Goal: Transaction & Acquisition: Purchase product/service

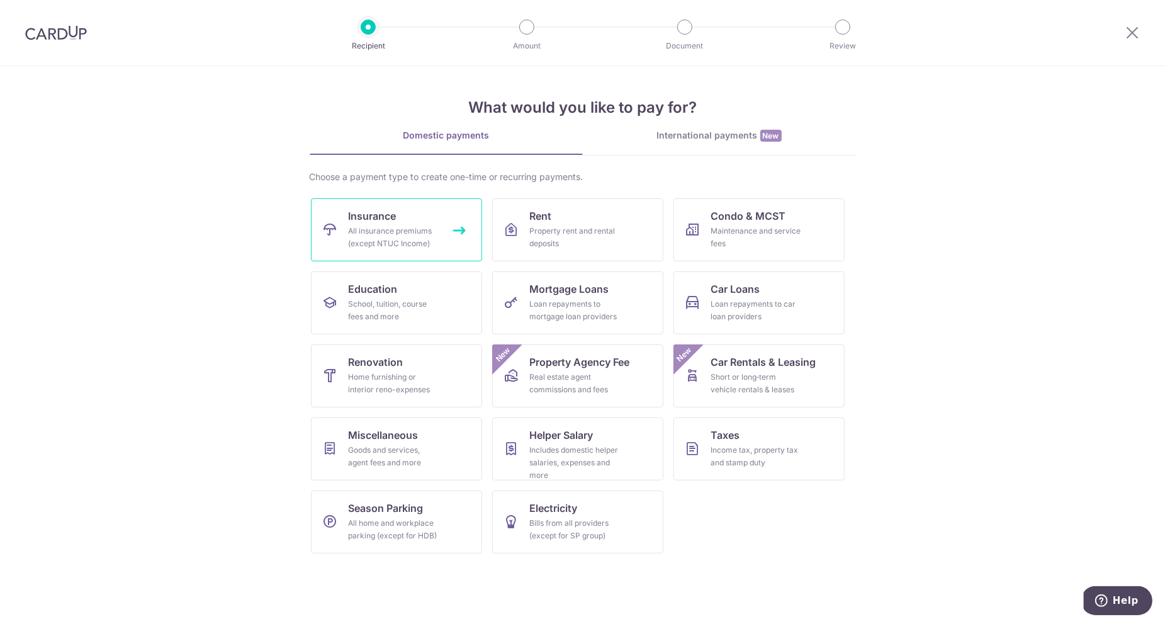
click at [359, 236] on div "All insurance premiums (except NTUC Income)" at bounding box center [394, 237] width 91 height 25
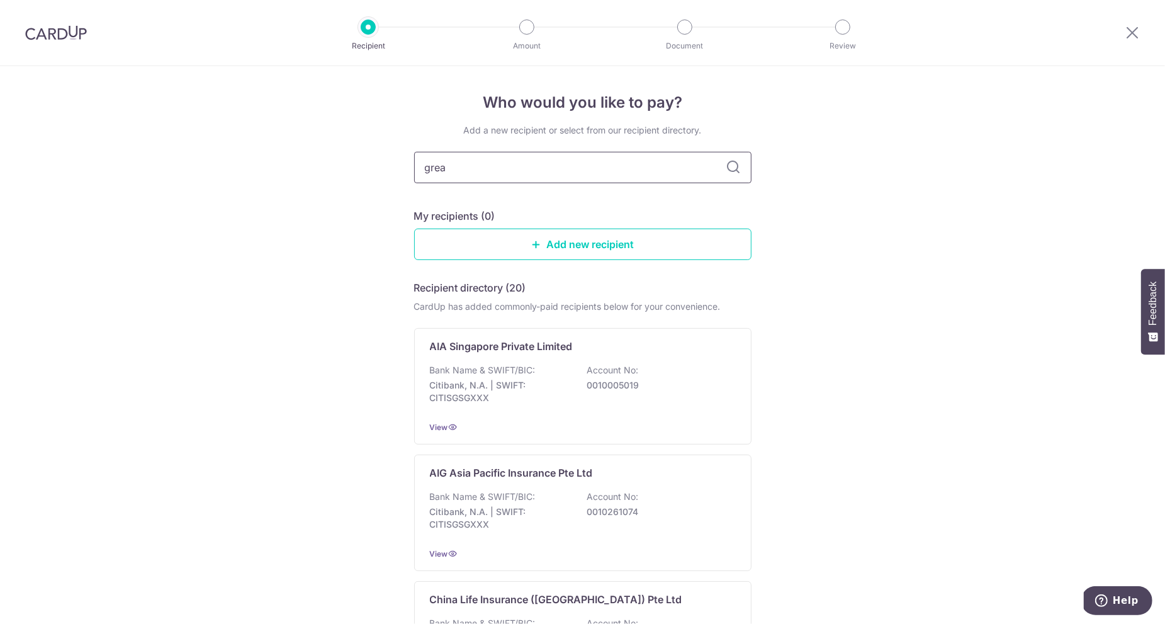
type input "great"
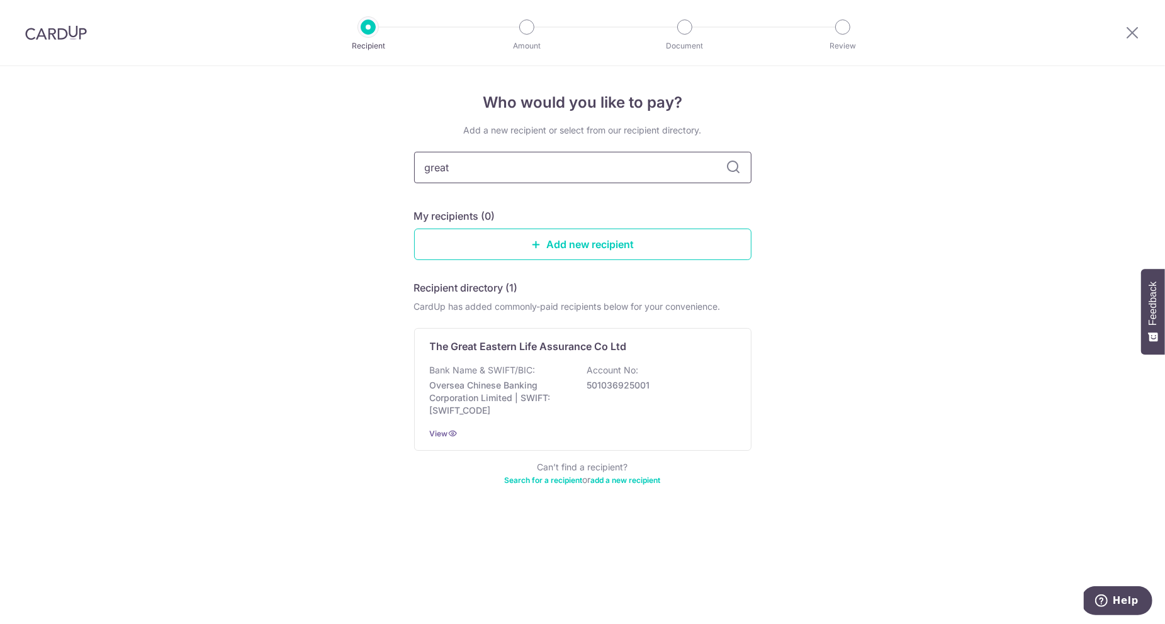
click at [580, 178] on input "great" at bounding box center [582, 167] width 337 height 31
click at [587, 422] on div "The Great Eastern Life Assurance Co Ltd Bank Name & SWIFT/BIC: Oversea Chinese …" at bounding box center [582, 389] width 337 height 123
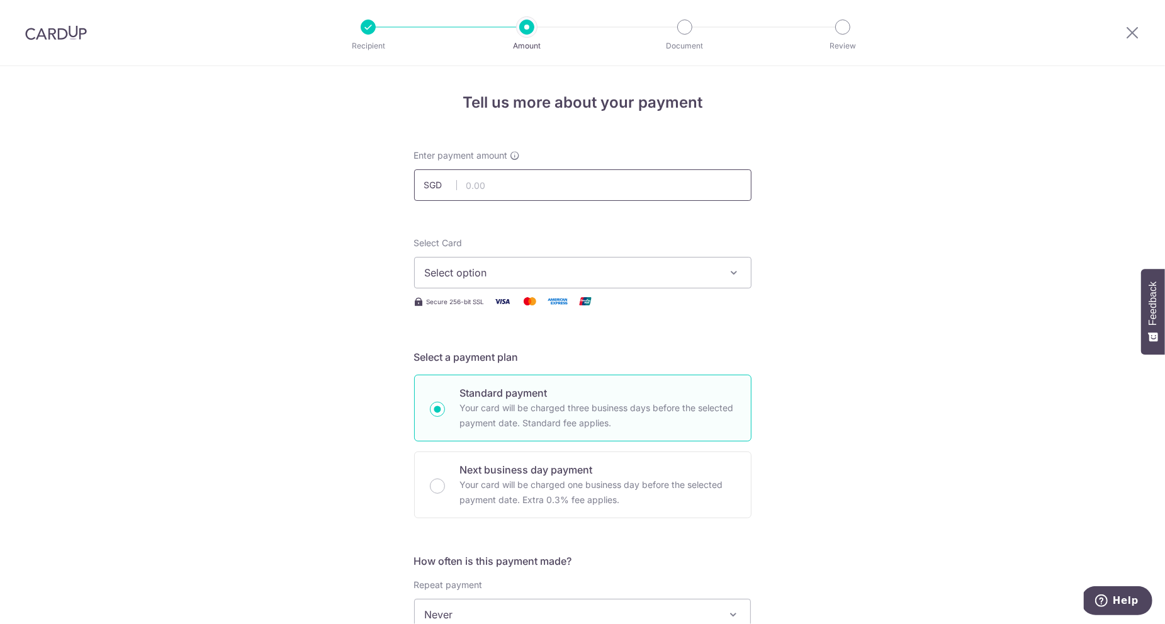
click at [586, 193] on input "text" at bounding box center [582, 184] width 337 height 31
type input "1,000.00"
click at [514, 269] on span "Select option" at bounding box center [571, 272] width 293 height 15
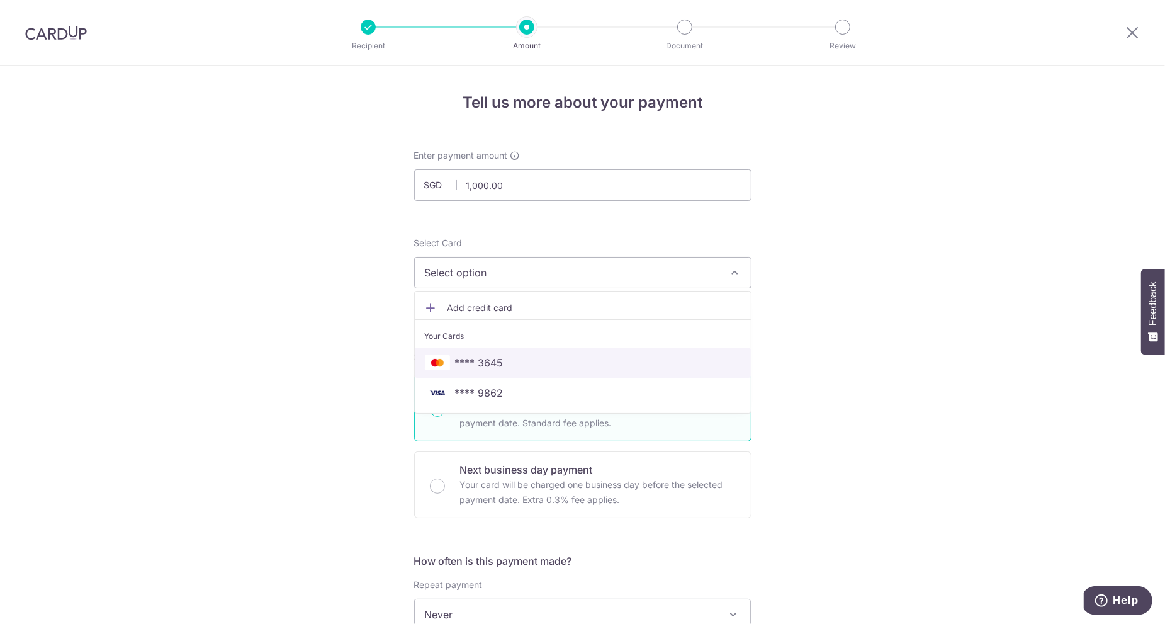
click at [529, 357] on span "**** 3645" at bounding box center [583, 362] width 316 height 15
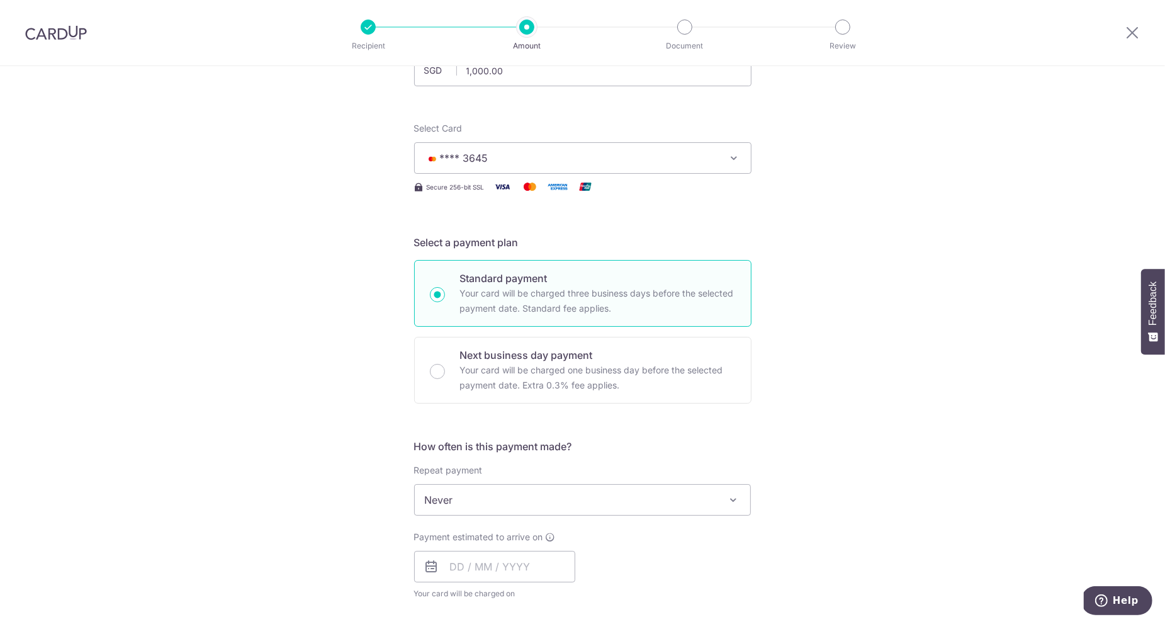
scroll to position [118, 0]
click at [443, 558] on input "text" at bounding box center [494, 563] width 161 height 31
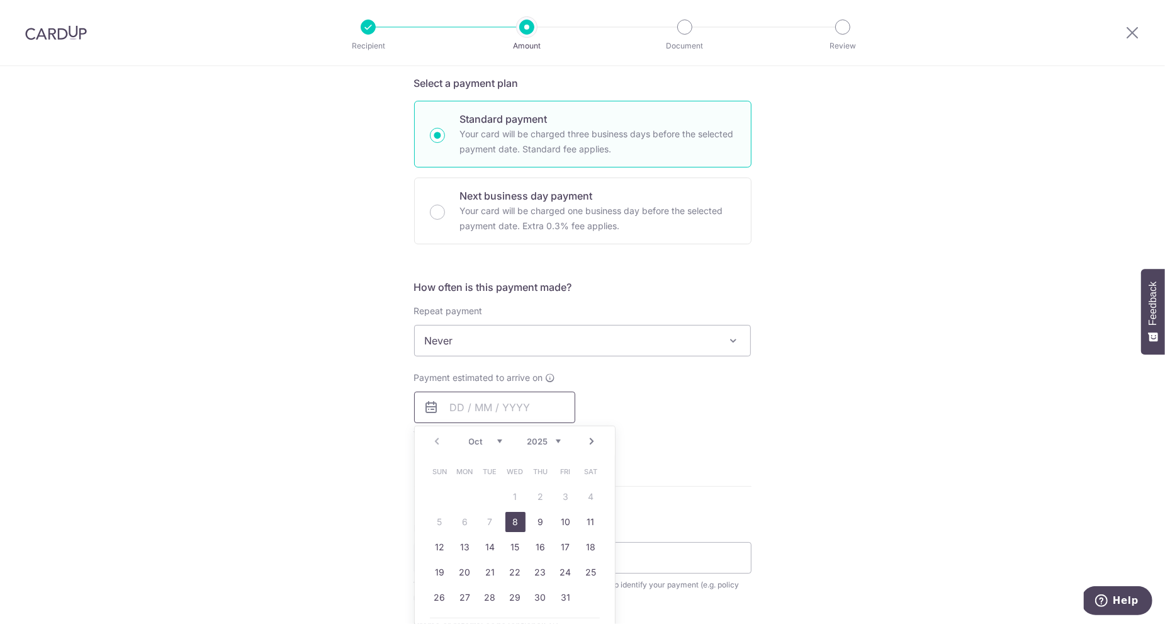
scroll to position [278, 0]
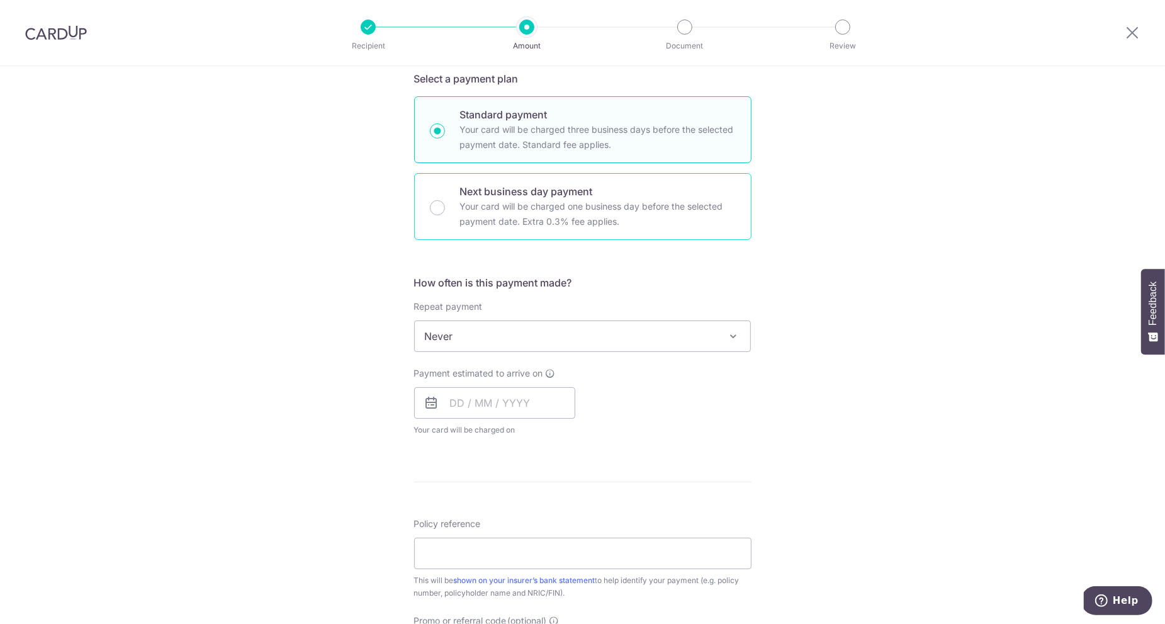
click at [515, 210] on p "Your card will be charged one business day before the selected payment date. Ex…" at bounding box center [598, 214] width 276 height 30
click at [445, 210] on input "Next business day payment Your card will be charged one business day before the…" at bounding box center [437, 207] width 15 height 15
click at [515, 210] on p "Your card will be charged one business day before the selected payment date. Ex…" at bounding box center [598, 214] width 276 height 30
click at [445, 210] on input "Next business day payment Your card will be charged one business day before the…" at bounding box center [437, 207] width 15 height 15
radio input "false"
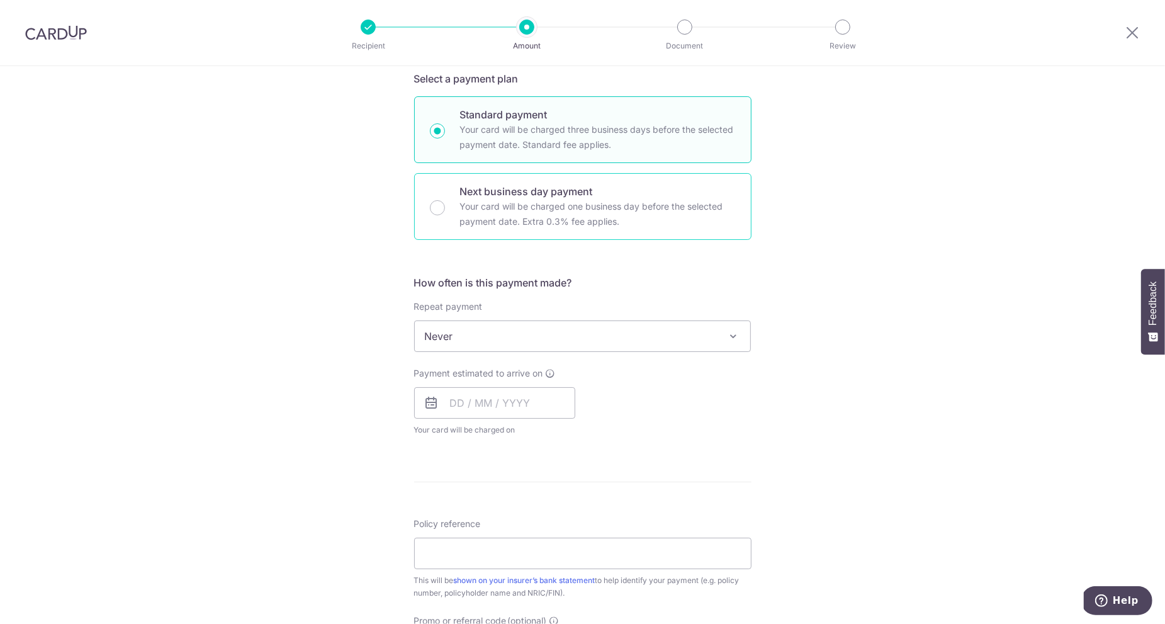
radio input "true"
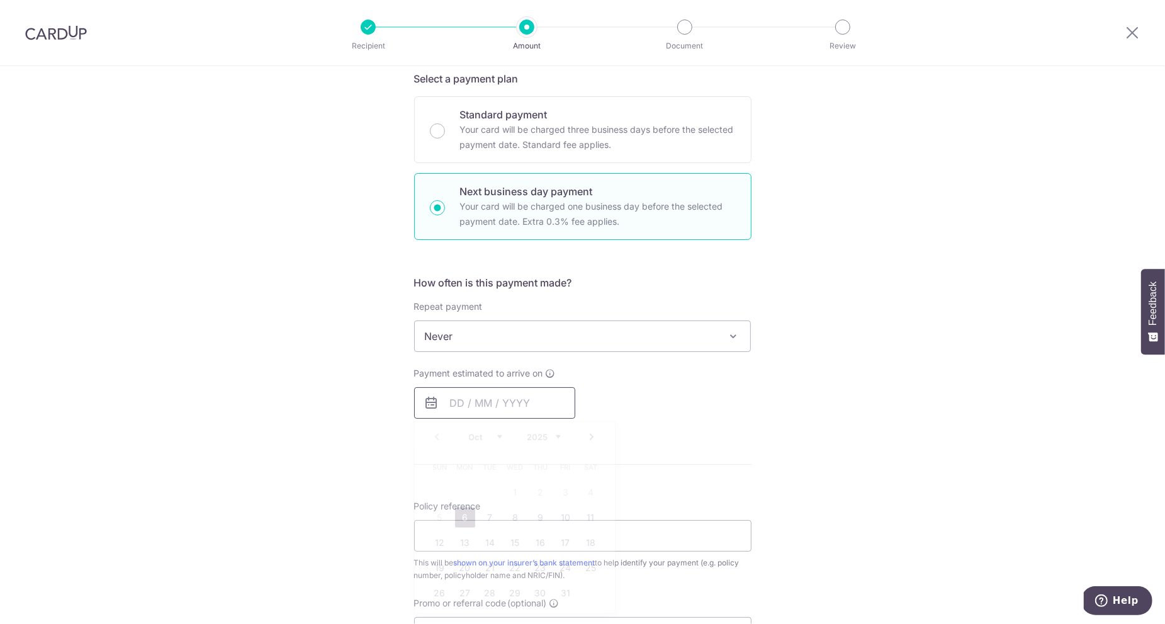
click at [455, 397] on input "text" at bounding box center [494, 402] width 161 height 31
click at [533, 153] on div "Standard payment Your card will be charged three business days before the selec…" at bounding box center [582, 129] width 337 height 67
radio input "true"
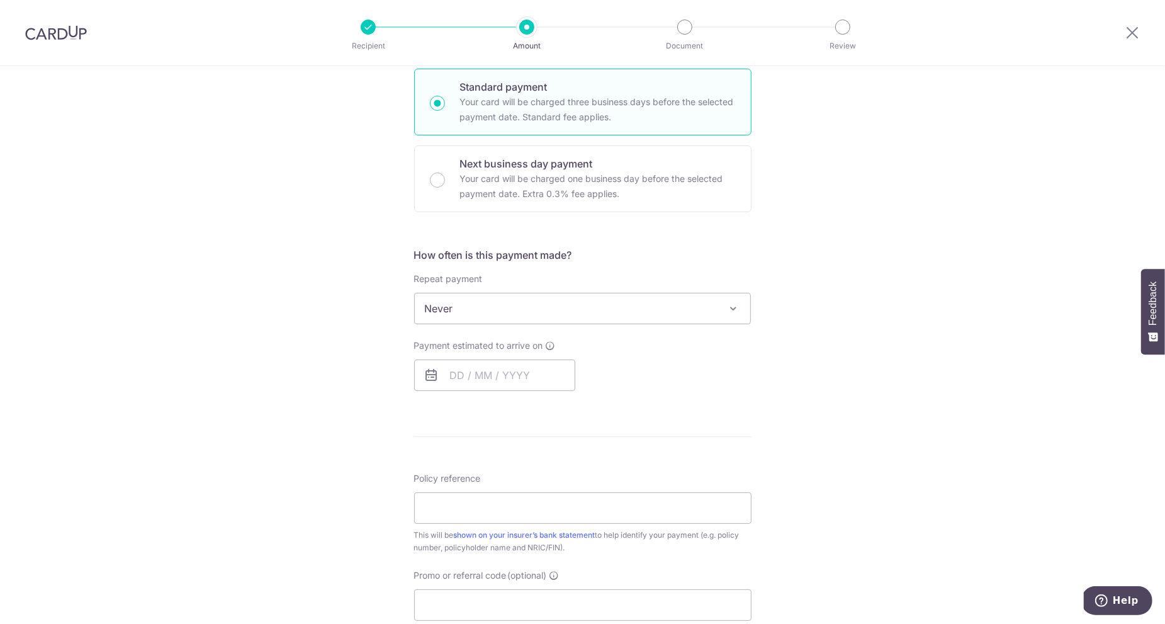
scroll to position [310, 0]
click at [463, 373] on input "text" at bounding box center [494, 371] width 161 height 31
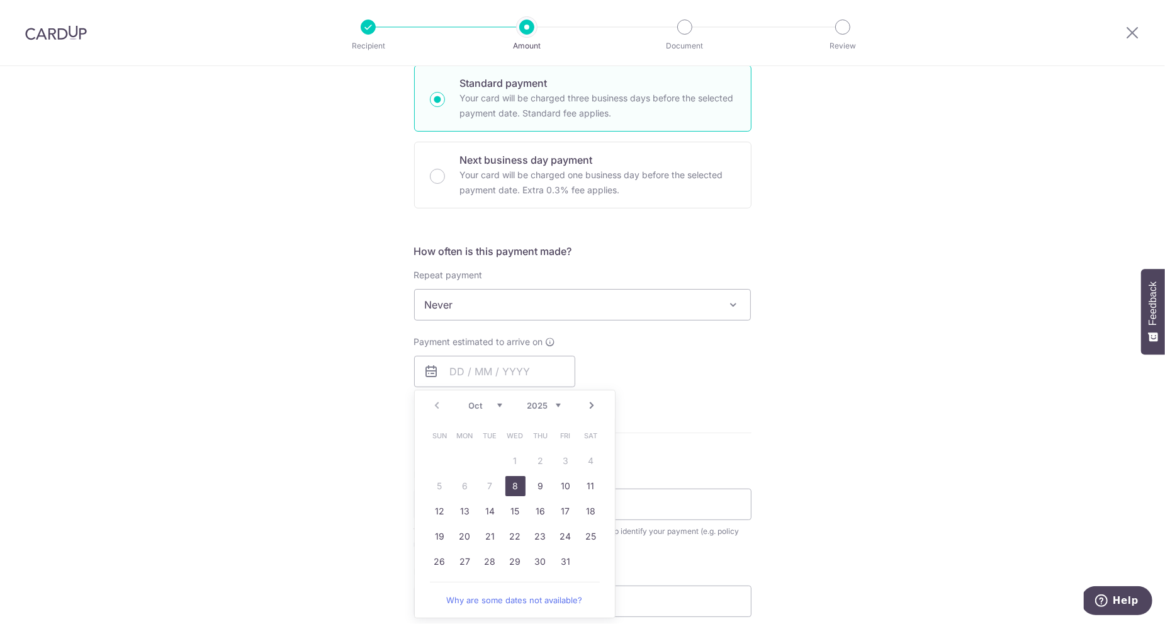
click at [512, 485] on link "8" at bounding box center [515, 486] width 20 height 20
type input "[DATE]"
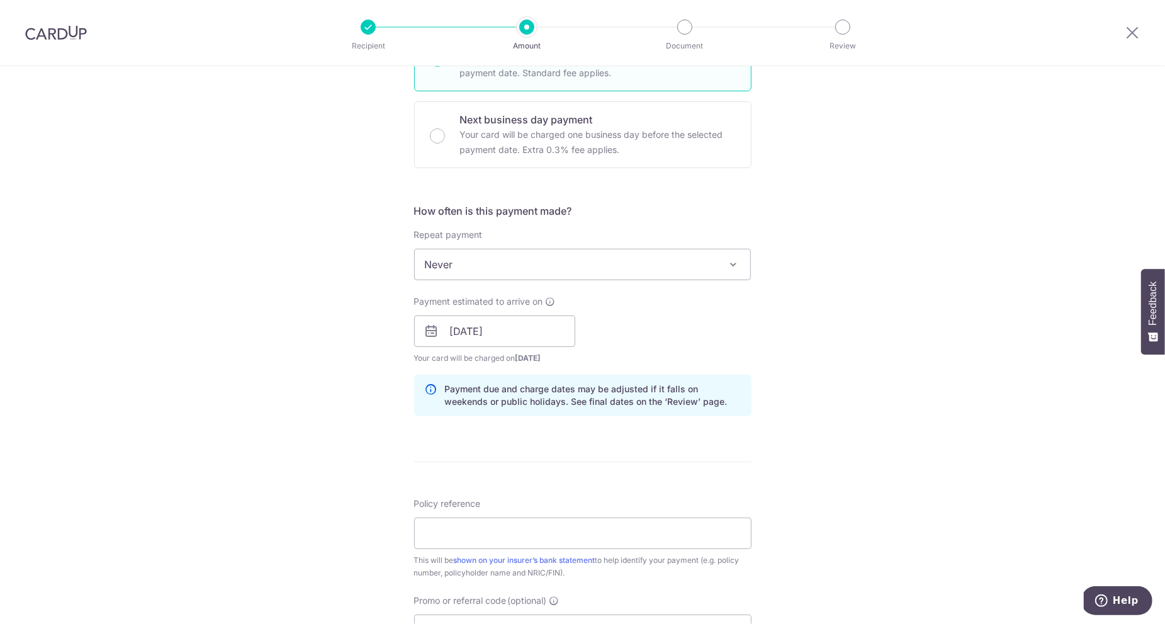
scroll to position [356, 0]
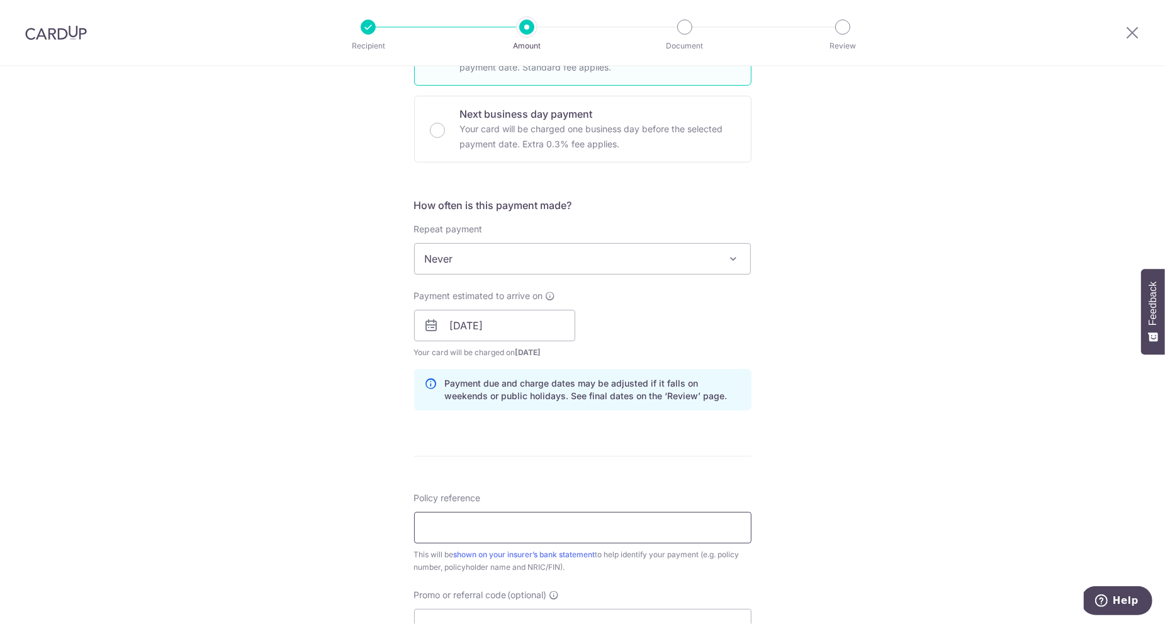
click at [559, 531] on input "Policy reference" at bounding box center [582, 527] width 337 height 31
type input "0244126107 GWA 2 5YR"
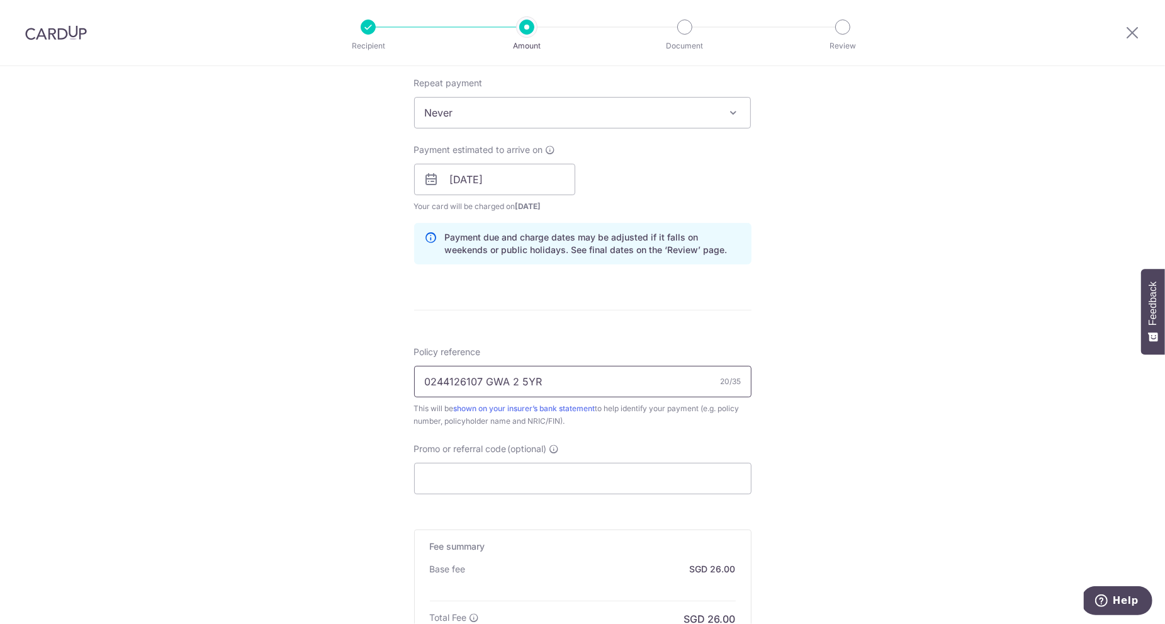
scroll to position [502, 0]
click at [652, 472] on input "Promo or referral code (optional)" at bounding box center [582, 477] width 337 height 31
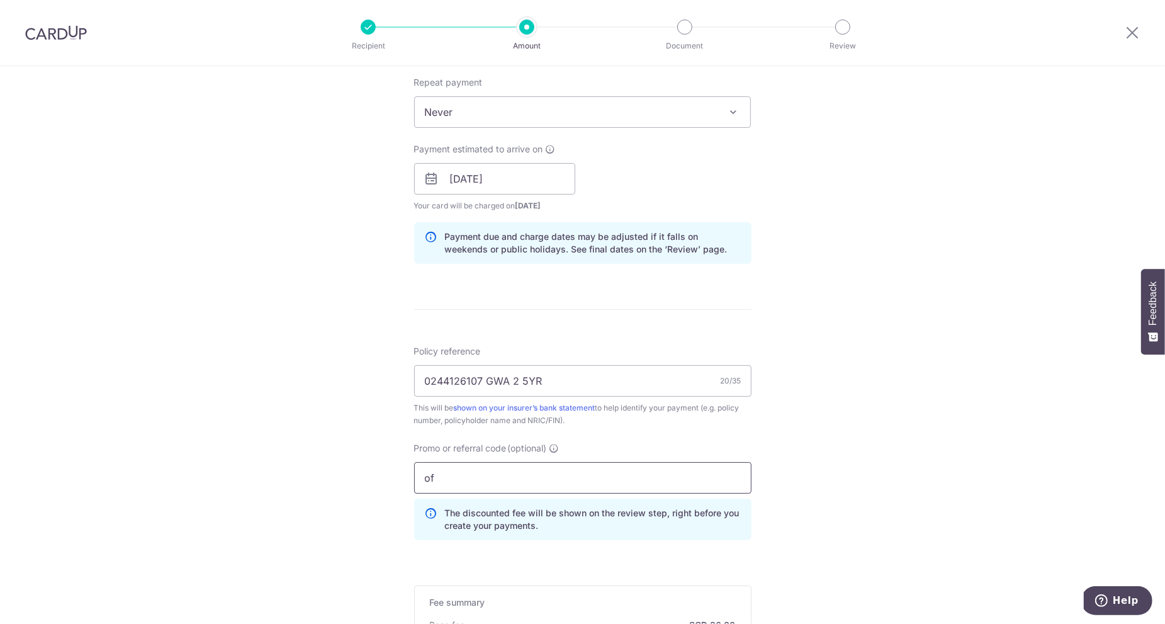
type input "o"
type input "O"
type input "OFF225"
click at [534, 556] on form "Enter payment amount SGD 1,000.00 1000.00 Select Card **** 3645 Add credit card…" at bounding box center [582, 223] width 337 height 1153
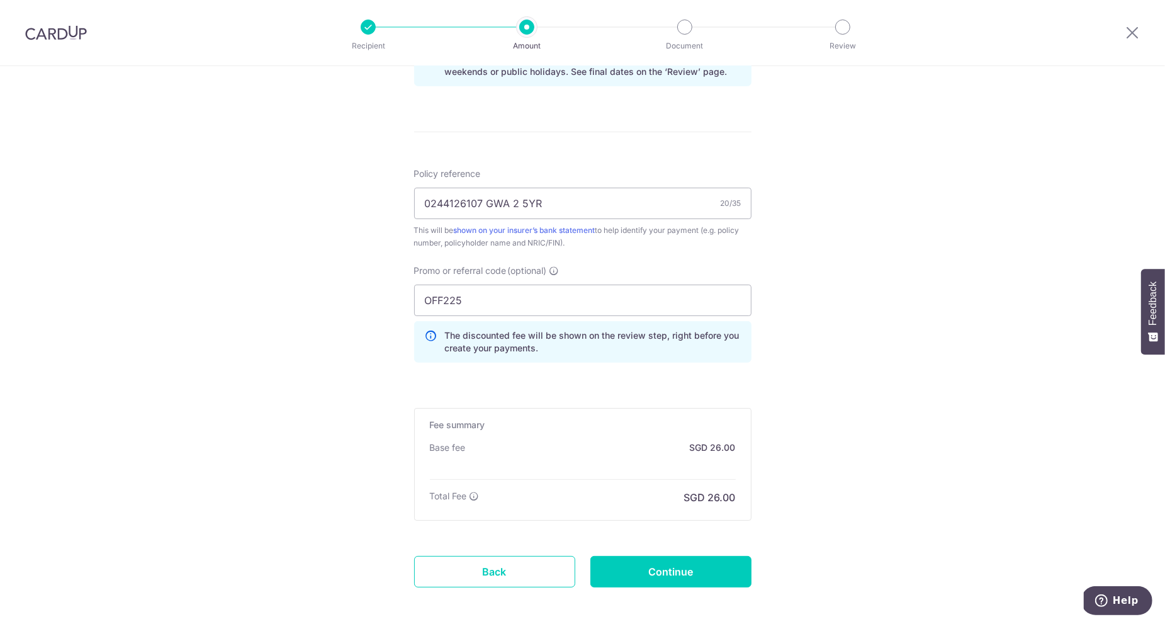
scroll to position [733, 0]
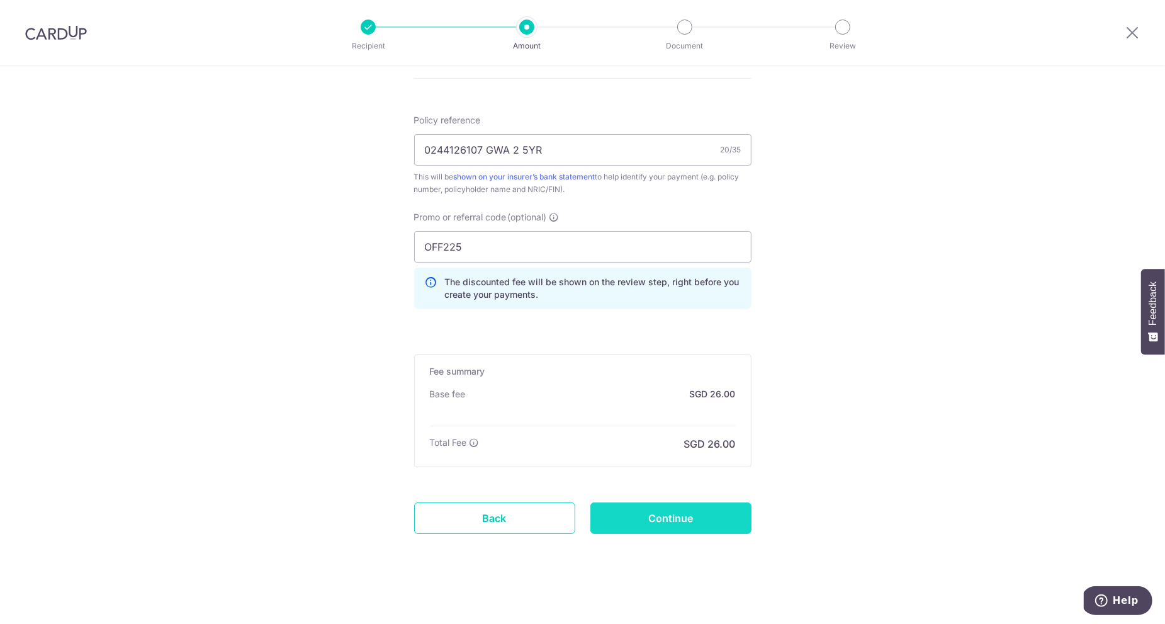
click at [626, 510] on input "Continue" at bounding box center [670, 517] width 161 height 31
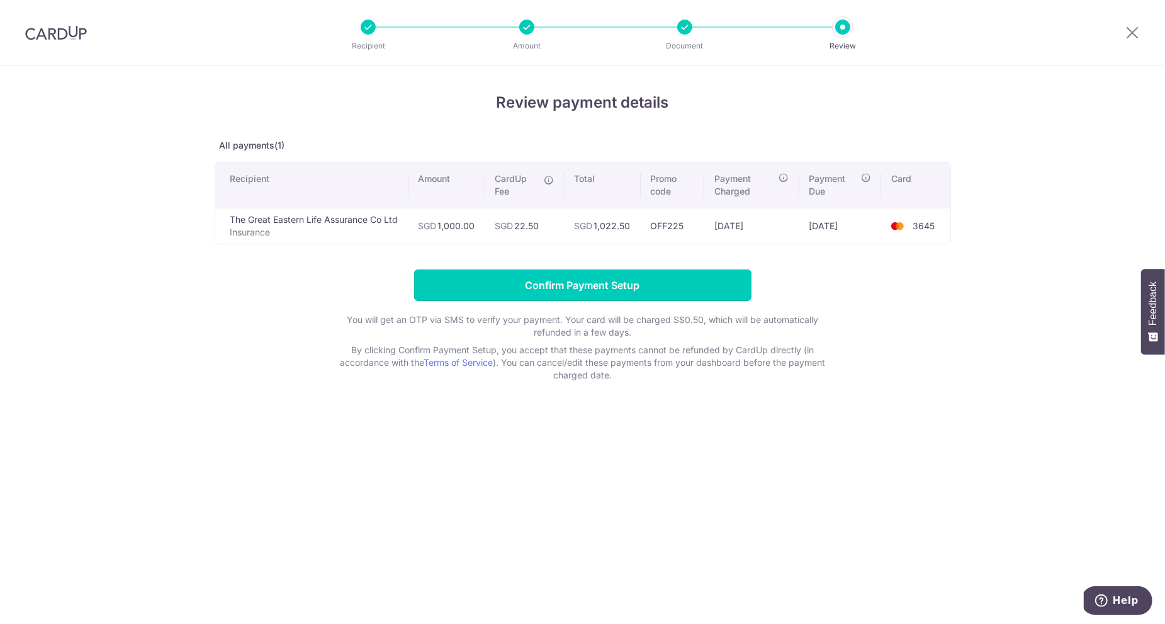
drag, startPoint x: 624, startPoint y: 291, endPoint x: 649, endPoint y: 246, distance: 51.6
click at [649, 246] on div "Review payment details All payments(1) Recipient Amount CardUp Fee Total Promo …" at bounding box center [583, 236] width 736 height 290
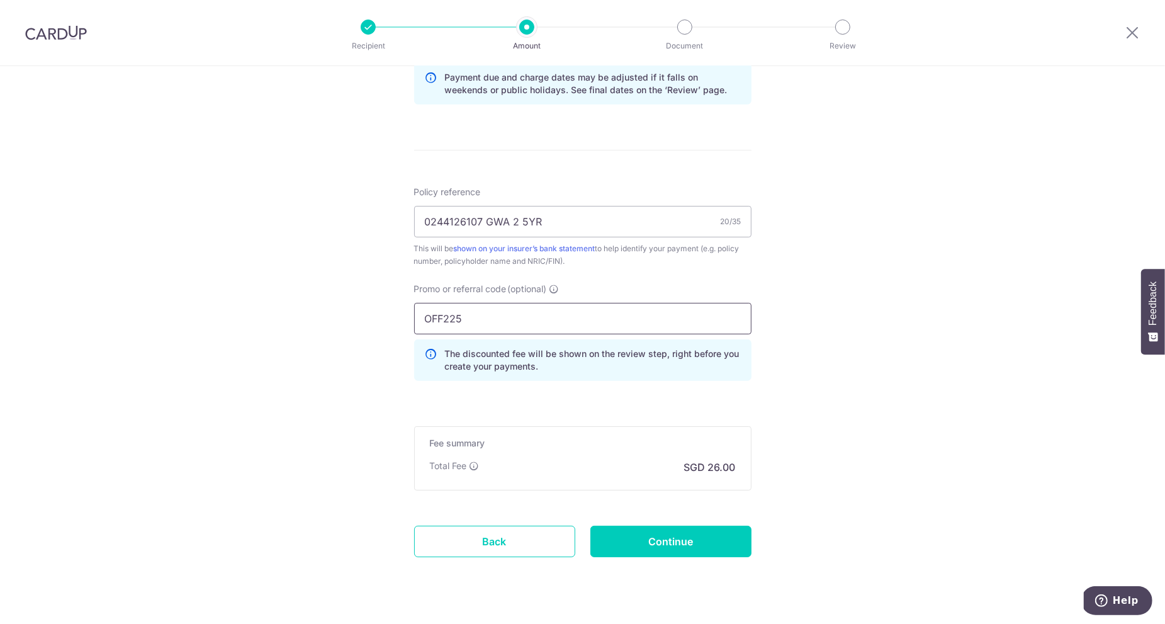
scroll to position [684, 0]
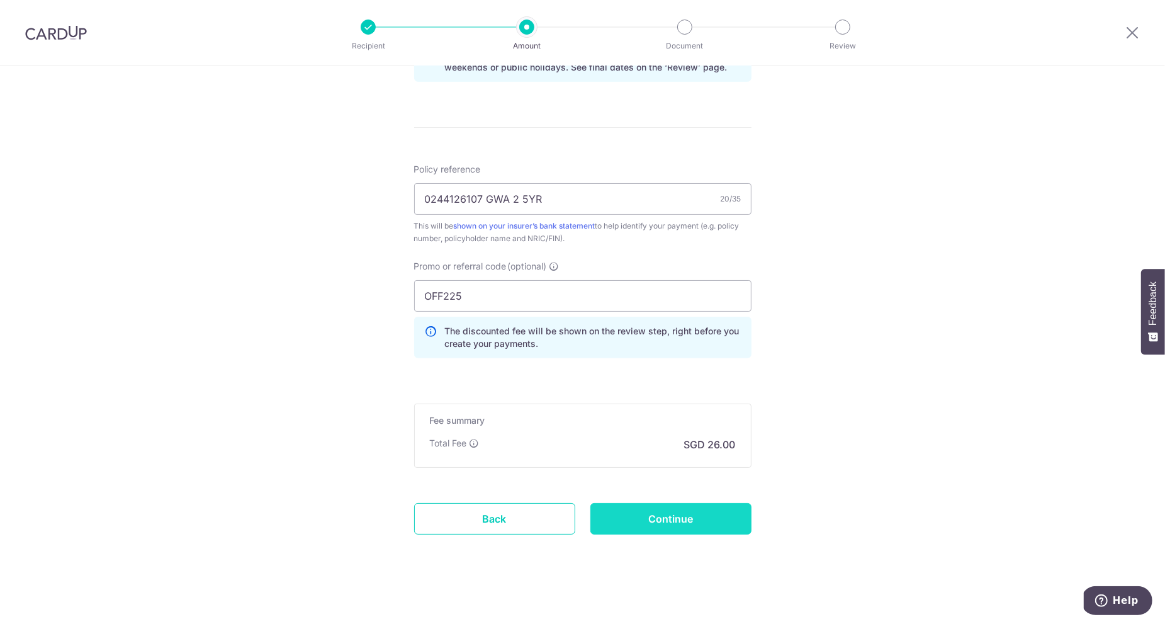
click at [674, 518] on input "Continue" at bounding box center [670, 518] width 161 height 31
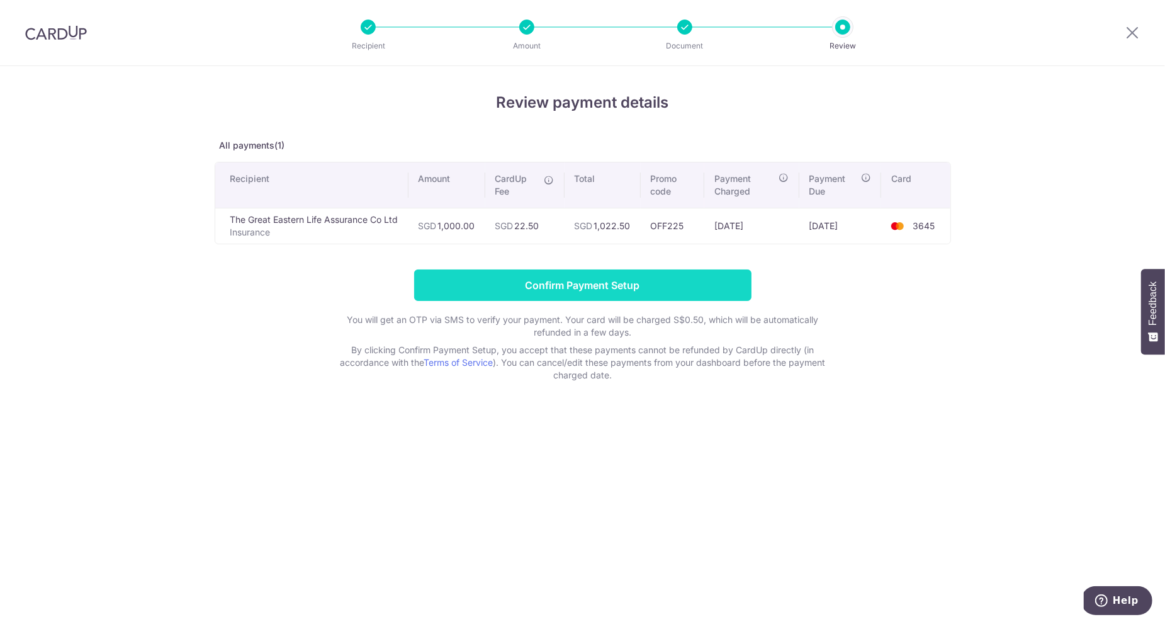
click at [622, 294] on input "Confirm Payment Setup" at bounding box center [582, 284] width 337 height 31
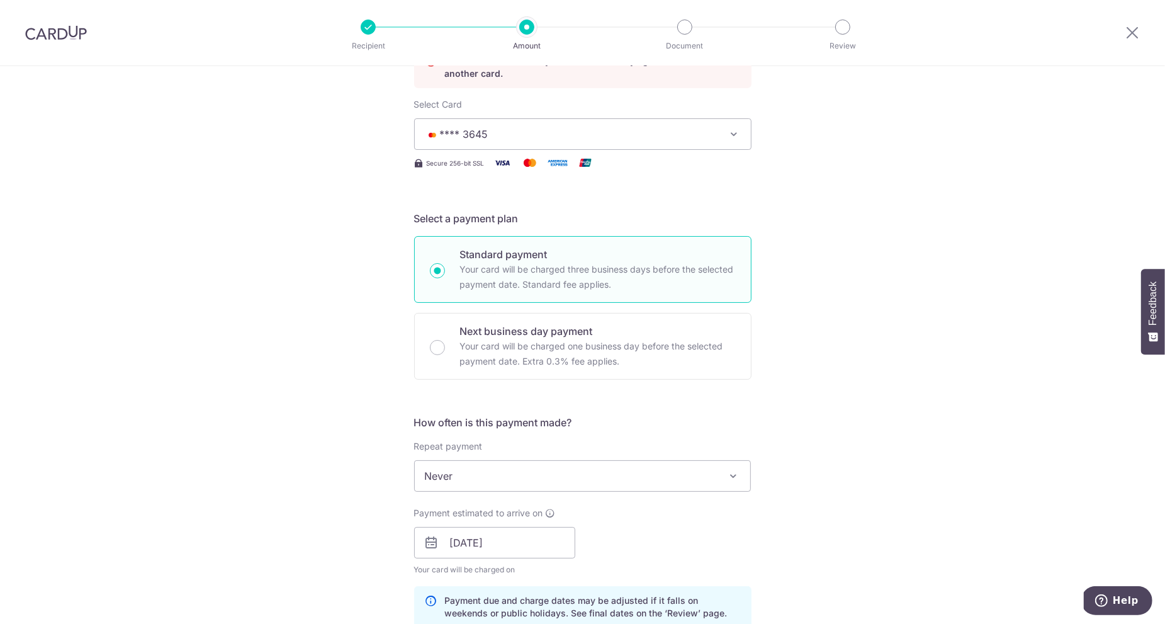
scroll to position [205, 0]
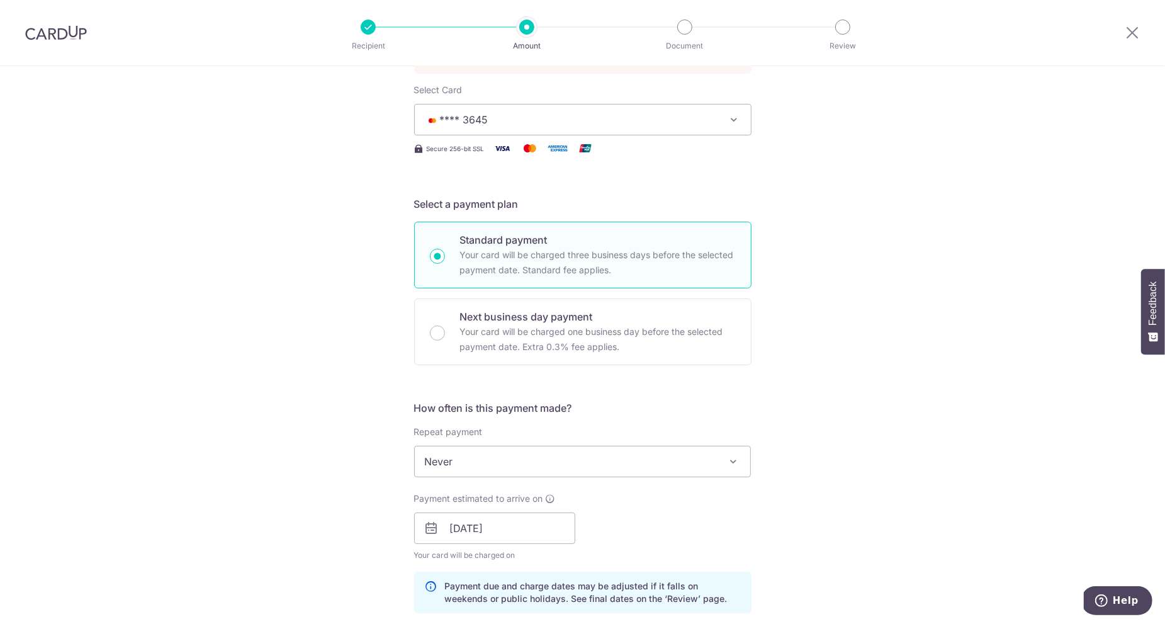
click at [643, 117] on span "**** 3645" at bounding box center [571, 119] width 293 height 15
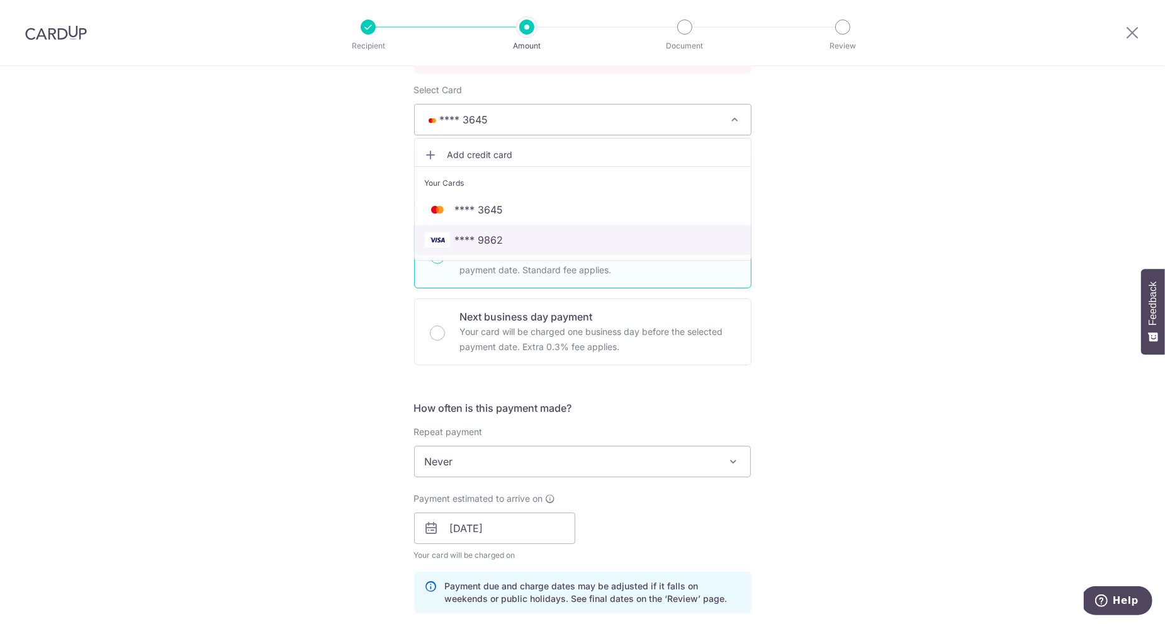
click at [603, 240] on span "**** 9862" at bounding box center [583, 239] width 316 height 15
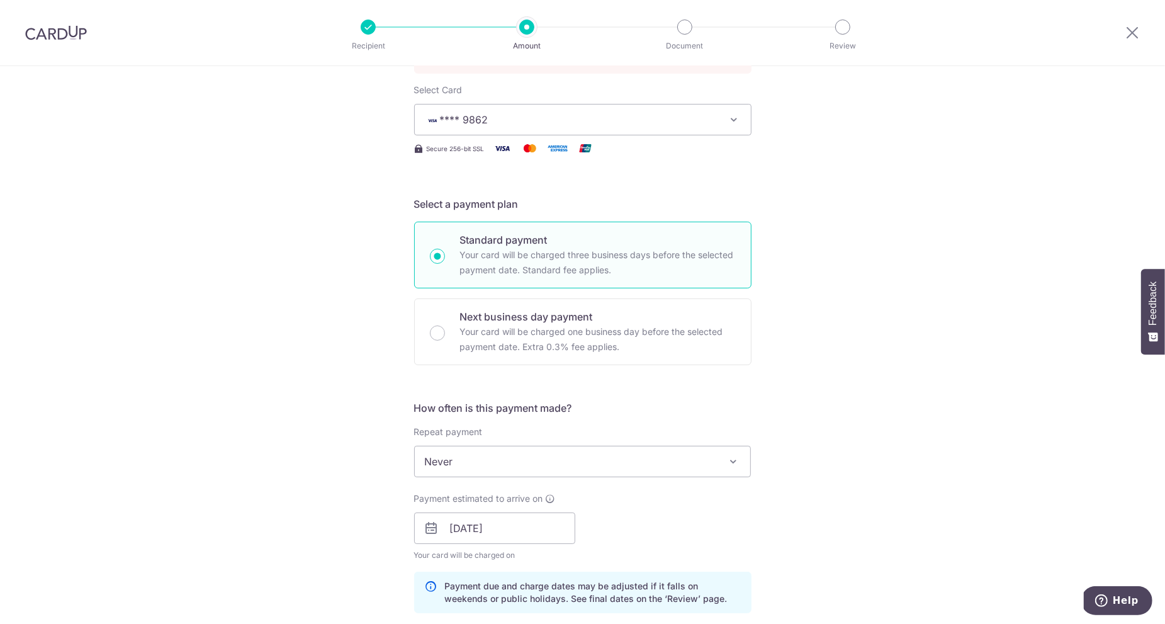
click at [581, 129] on button "**** 9862" at bounding box center [582, 119] width 337 height 31
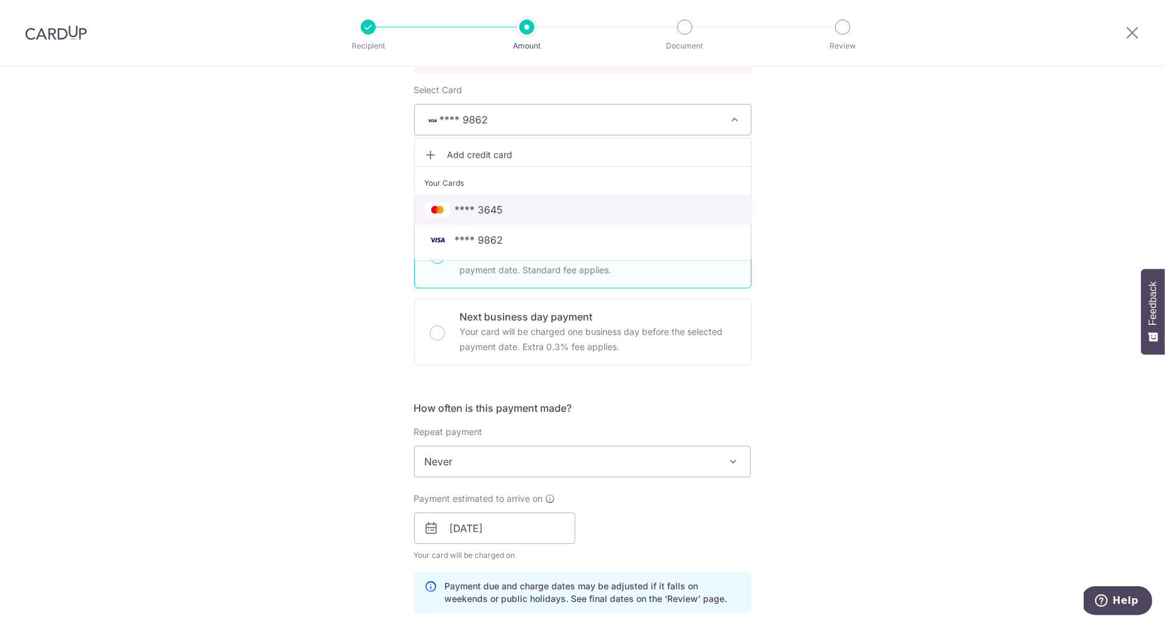
click at [568, 211] on span "**** 3645" at bounding box center [583, 209] width 316 height 15
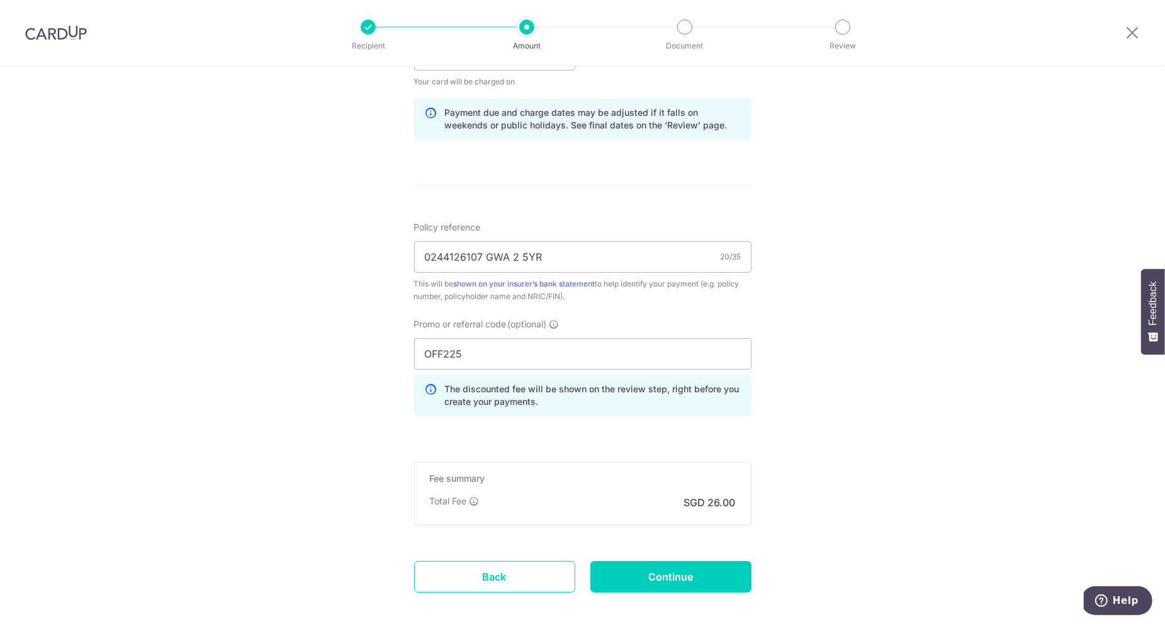
scroll to position [736, 0]
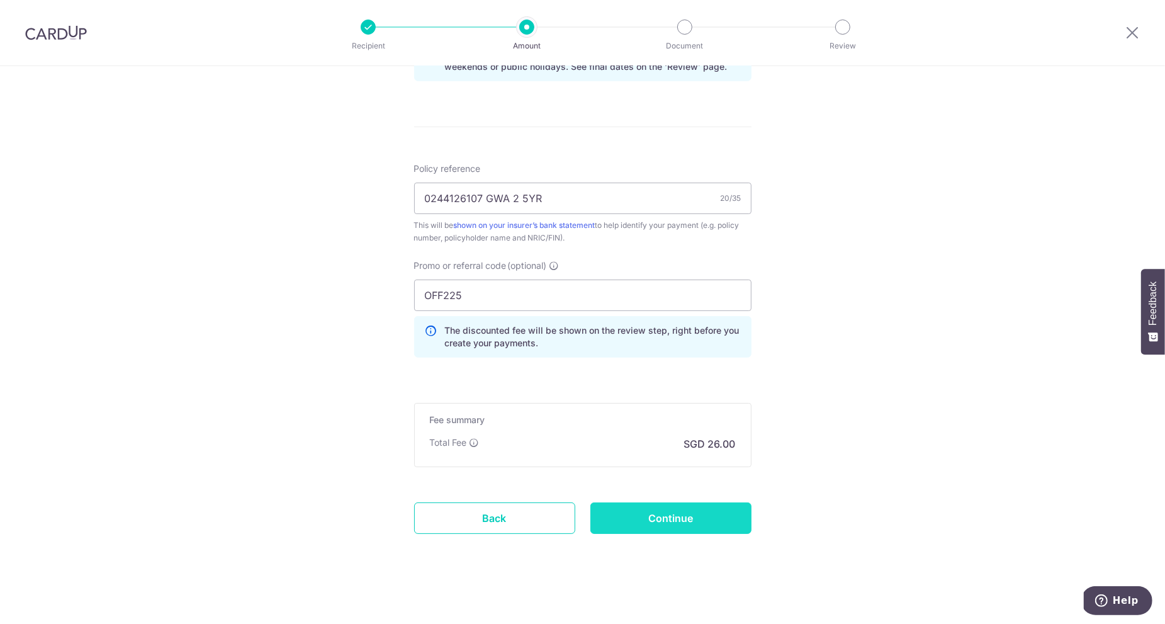
click at [699, 503] on input "Continue" at bounding box center [670, 517] width 161 height 31
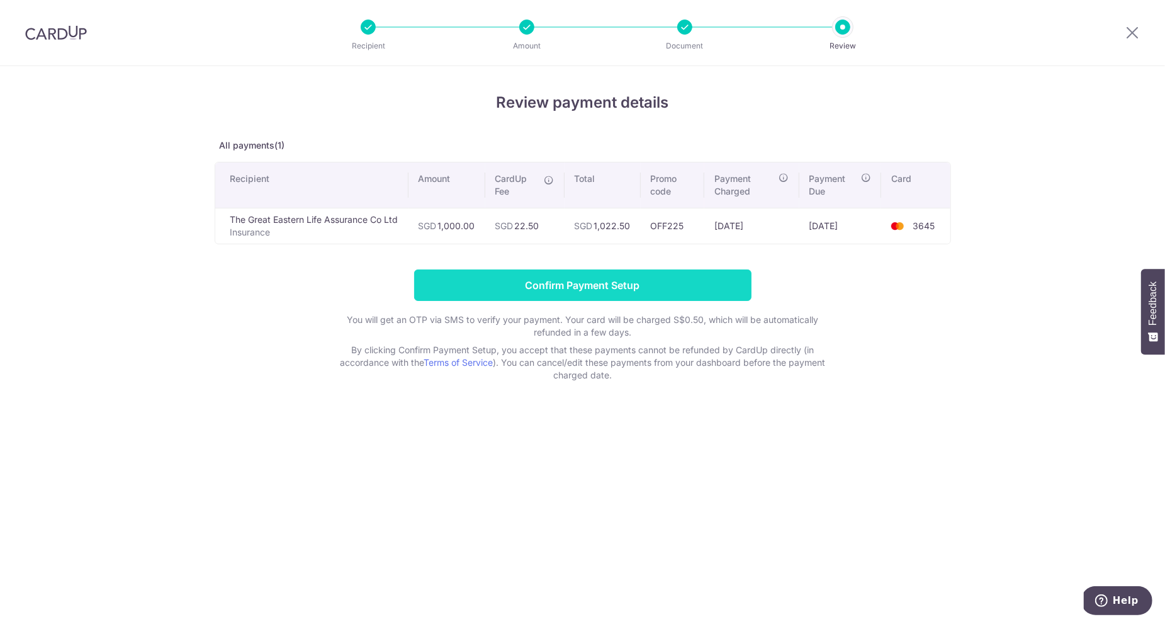
click at [650, 288] on input "Confirm Payment Setup" at bounding box center [582, 284] width 337 height 31
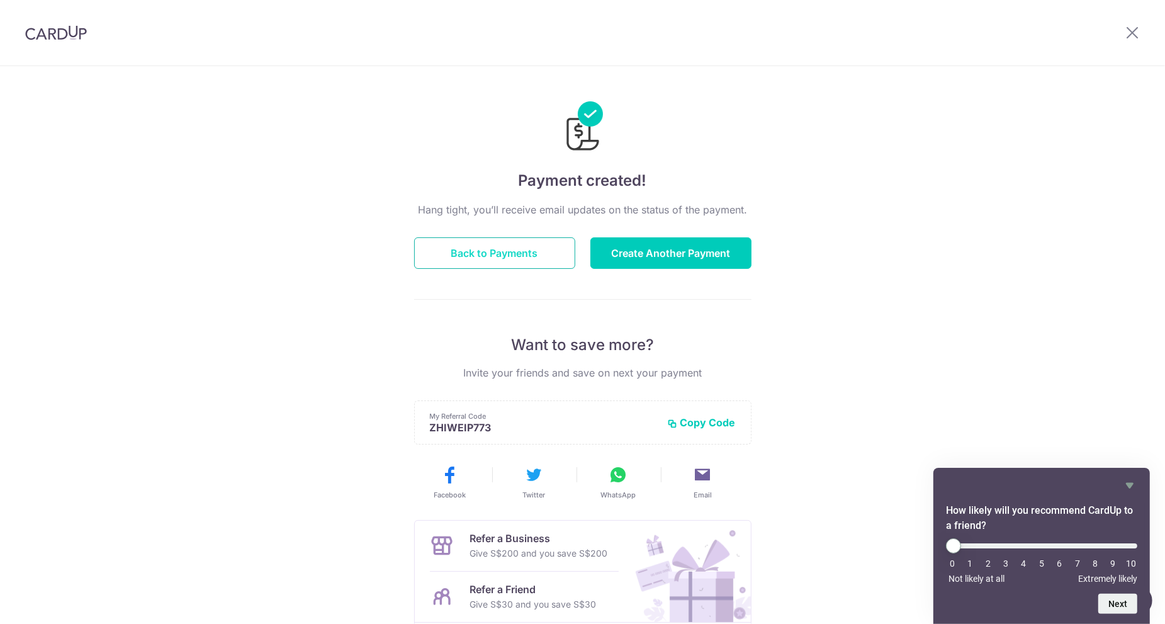
click at [558, 250] on button "Back to Payments" at bounding box center [494, 252] width 161 height 31
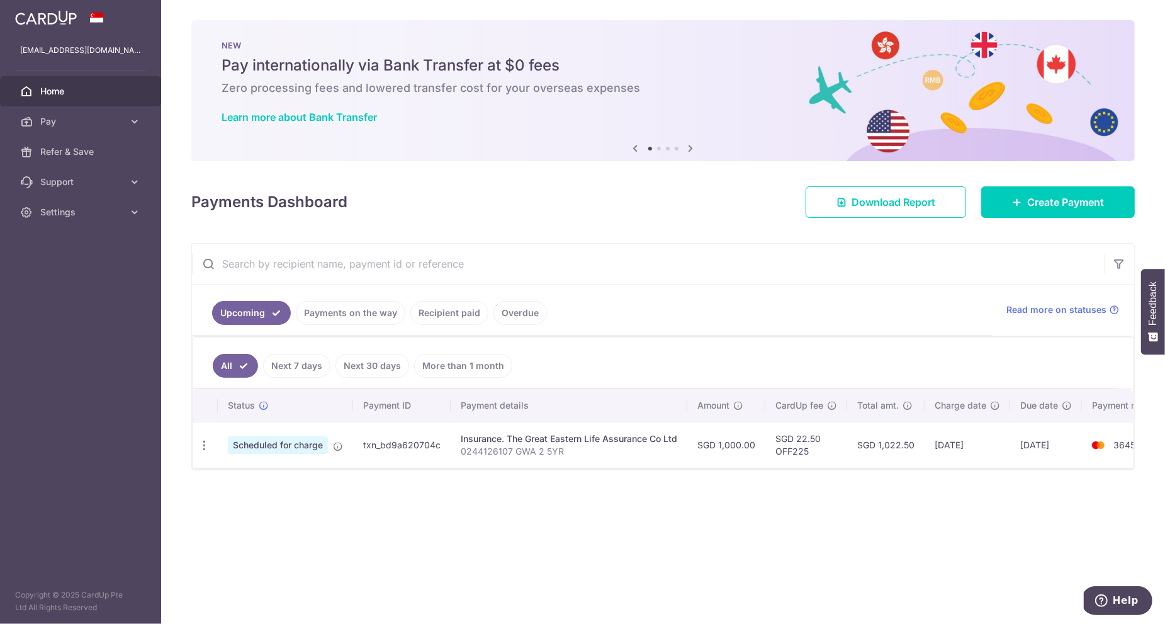
click at [368, 316] on link "Payments on the way" at bounding box center [351, 313] width 110 height 24
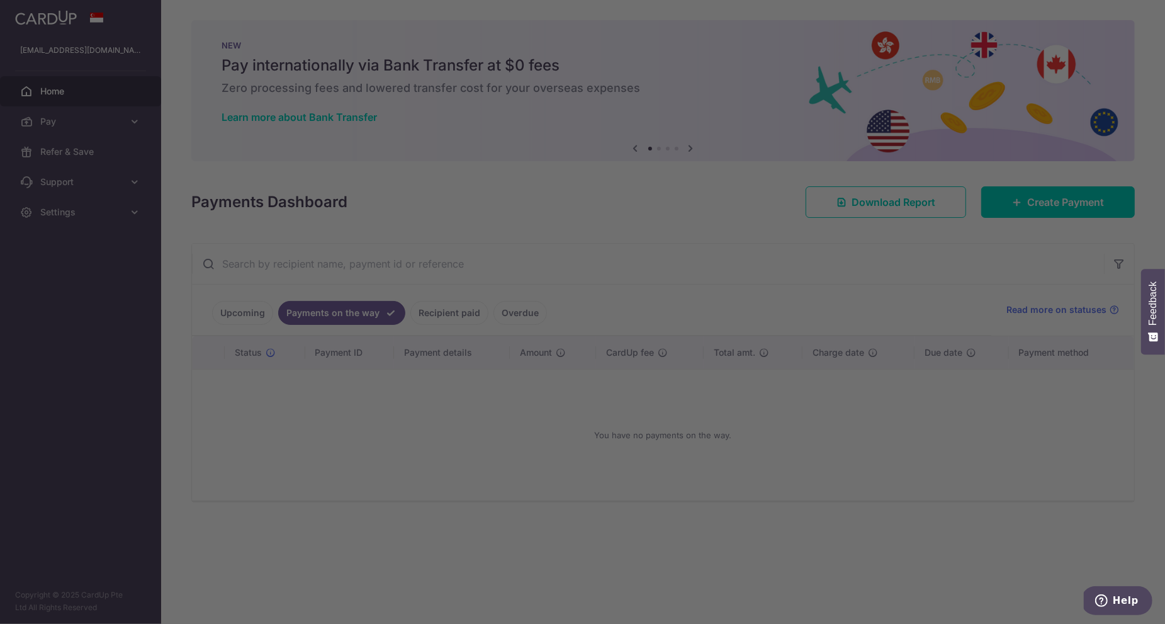
click at [474, 316] on body "[EMAIL_ADDRESS][DOMAIN_NAME] Home Pay Payments Recipients Cards Refer & Save Su…" at bounding box center [582, 312] width 1165 height 624
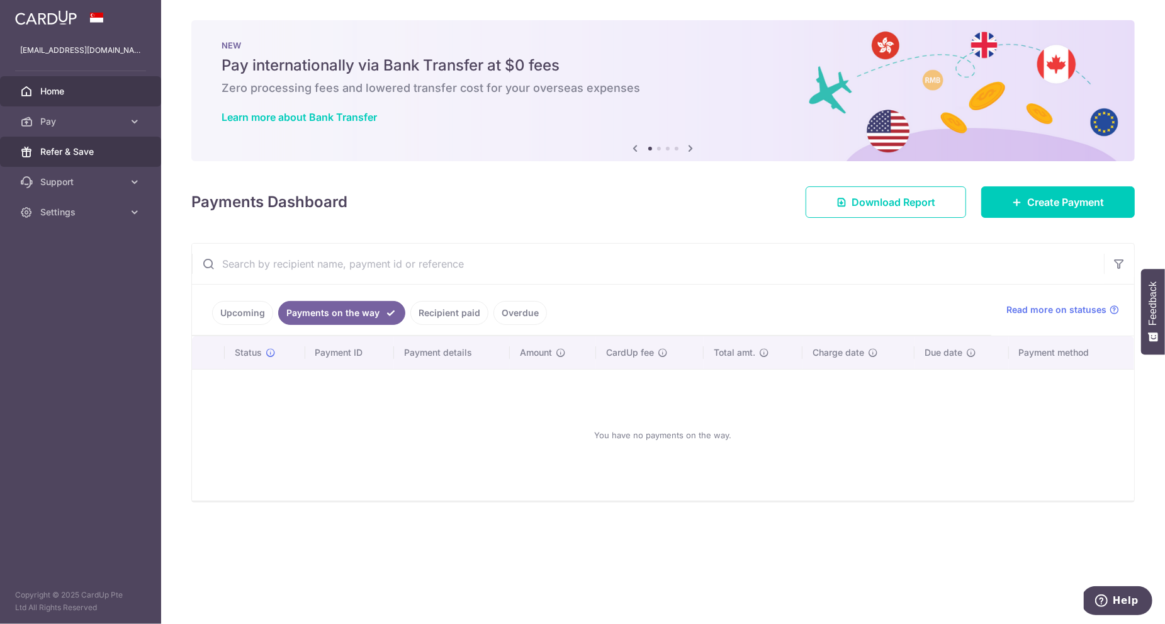
click at [111, 152] on span "Refer & Save" at bounding box center [81, 151] width 83 height 13
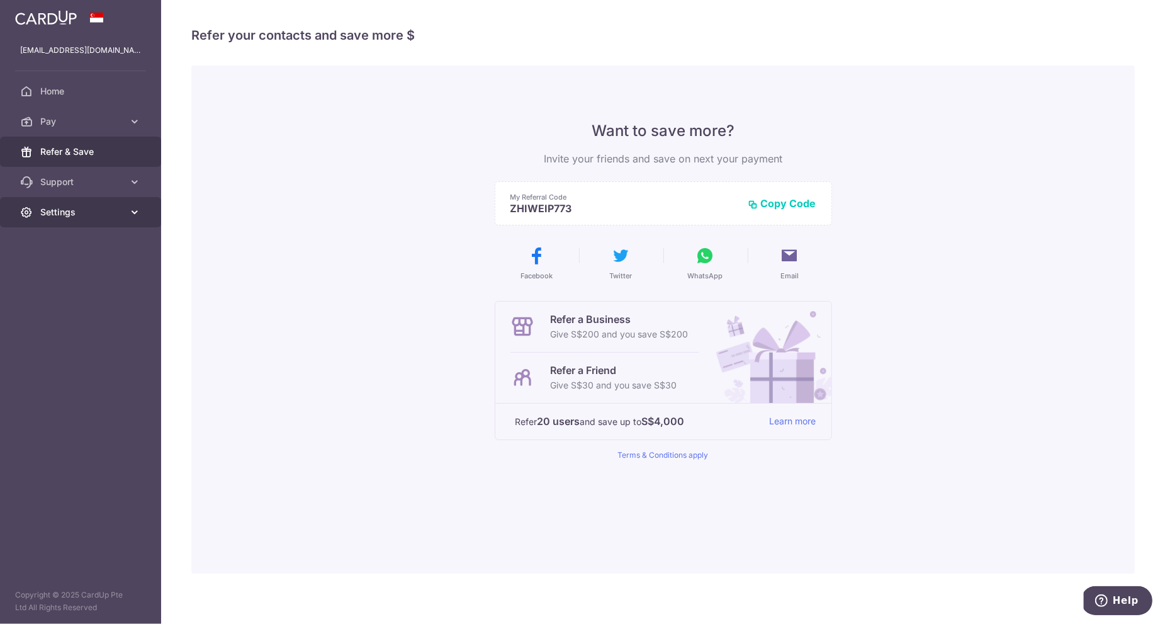
click at [81, 213] on span "Settings" at bounding box center [81, 212] width 83 height 13
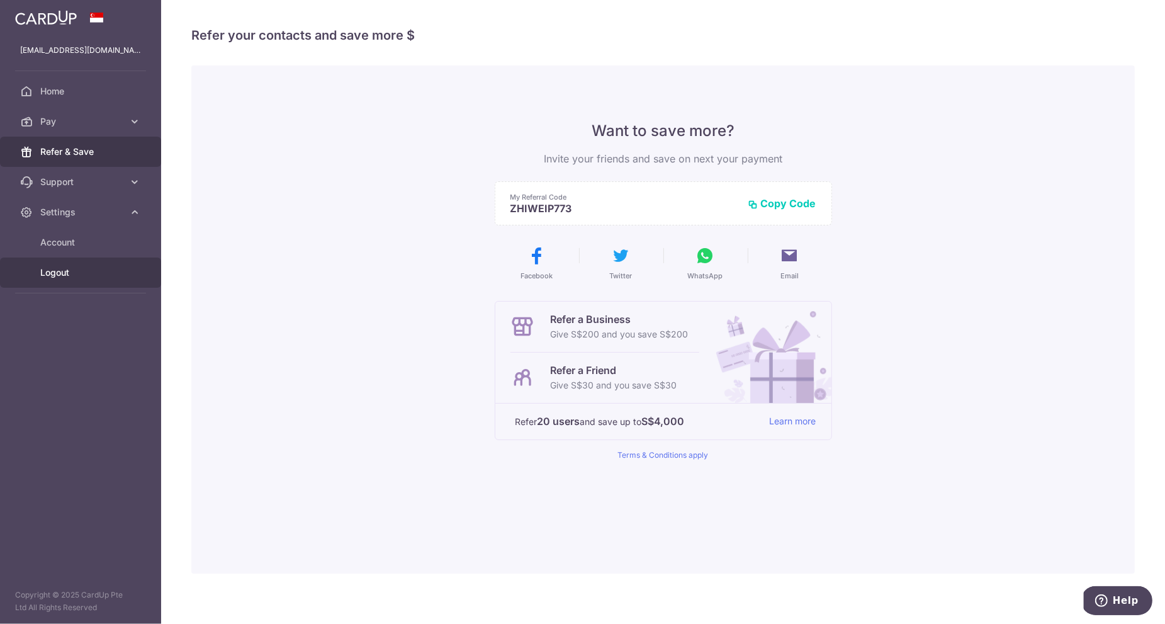
click at [99, 264] on link "Logout" at bounding box center [80, 272] width 161 height 30
